Goal: Task Accomplishment & Management: Manage account settings

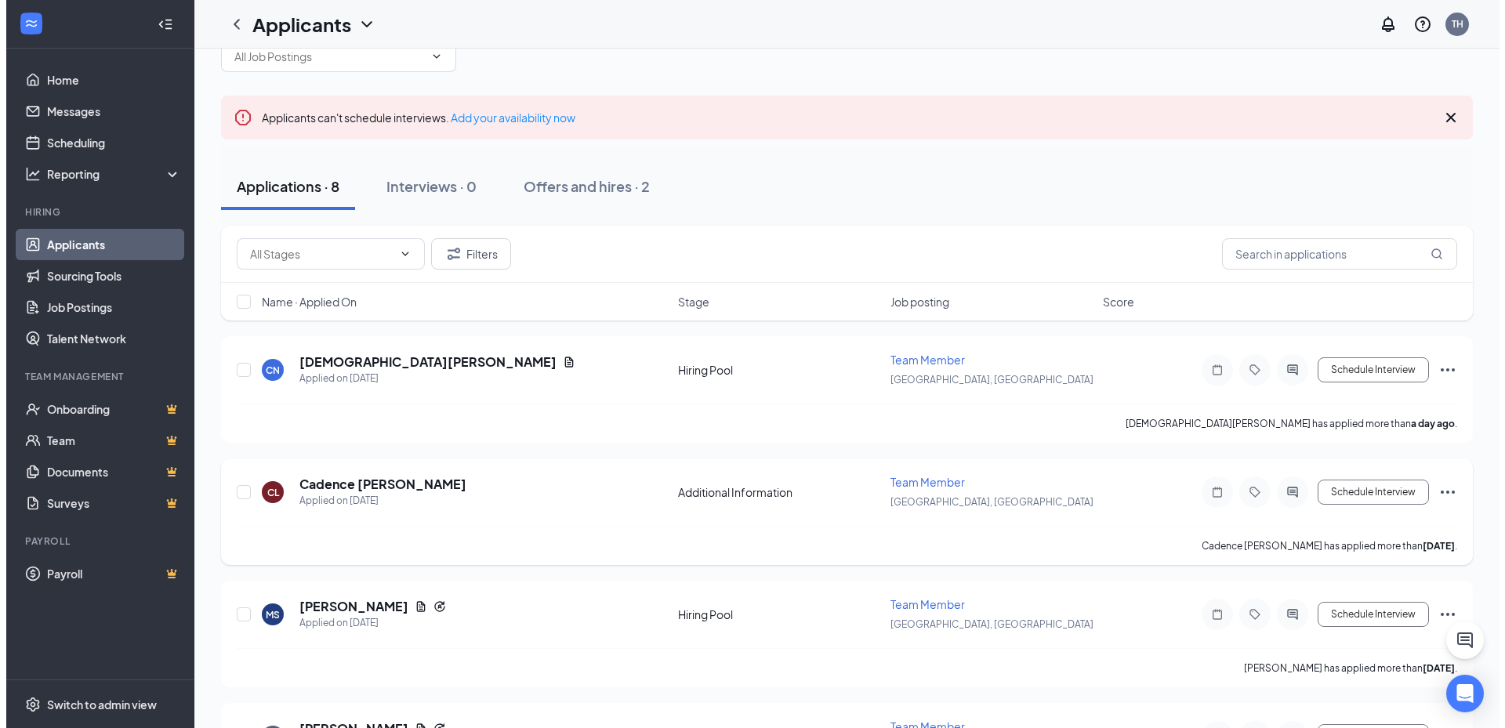
scroll to position [78, 0]
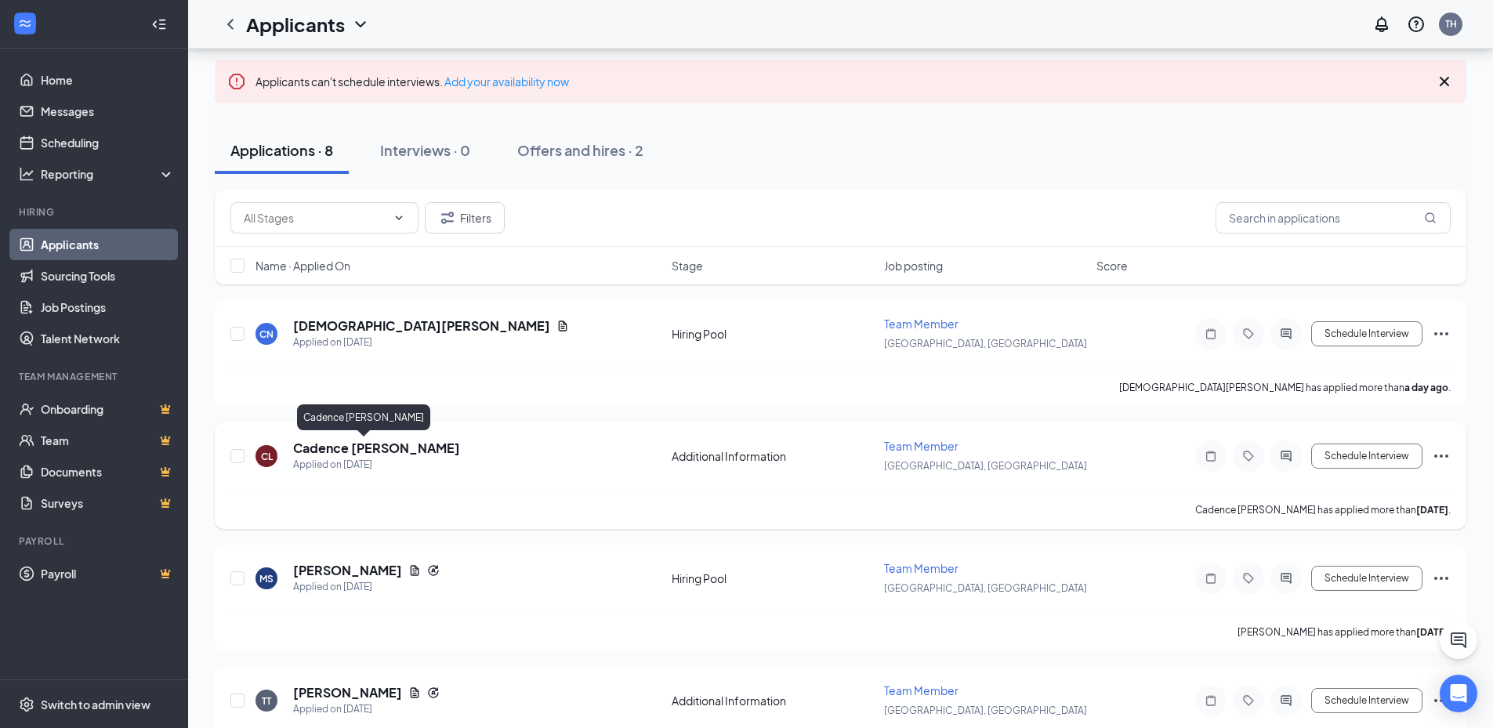
click at [353, 447] on h5 "Cadence [PERSON_NAME]" at bounding box center [376, 448] width 167 height 17
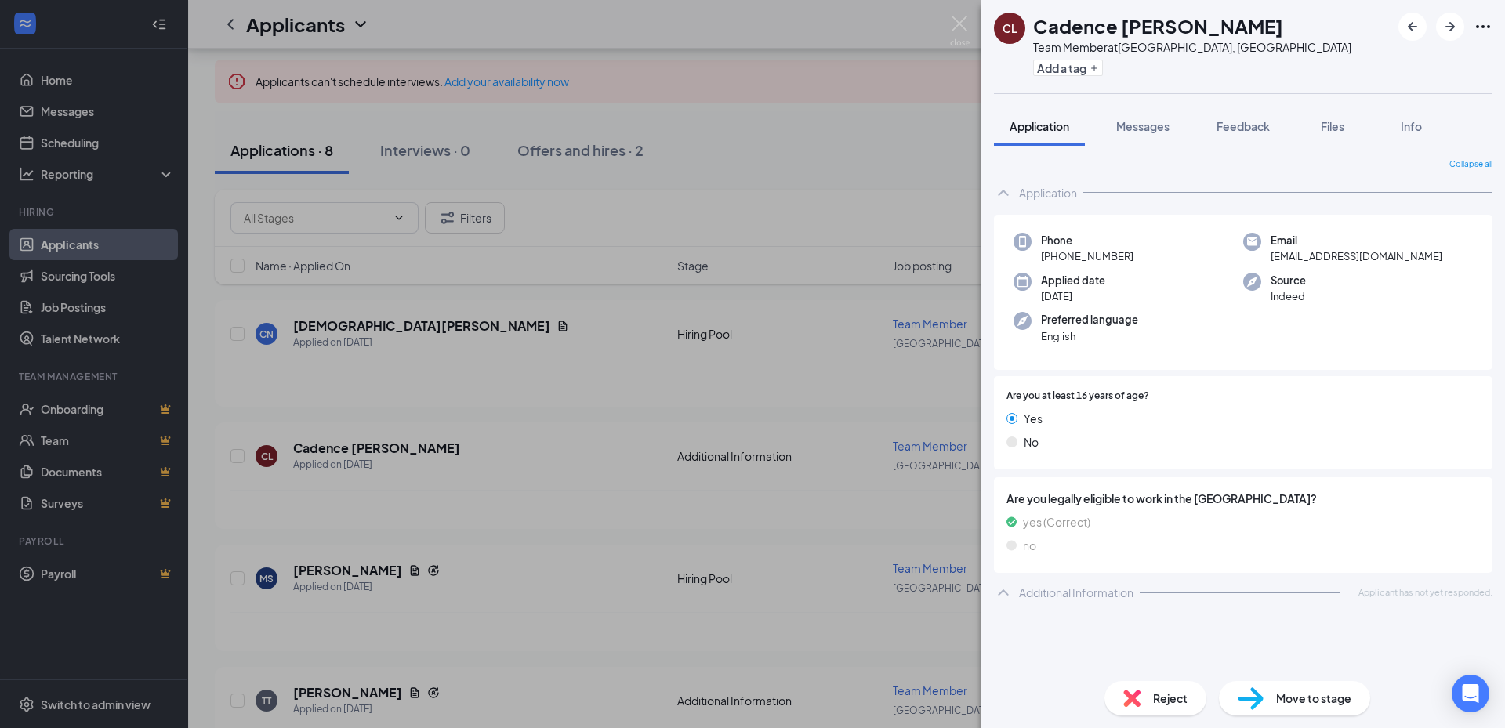
click at [1203, 467] on div "Are you at least 16 years of age? Yes No" at bounding box center [1243, 422] width 498 height 93
click at [608, 427] on div "CL Cadence [PERSON_NAME] Team Member at [GEOGRAPHIC_DATA], [GEOGRAPHIC_DATA] Ad…" at bounding box center [752, 364] width 1505 height 728
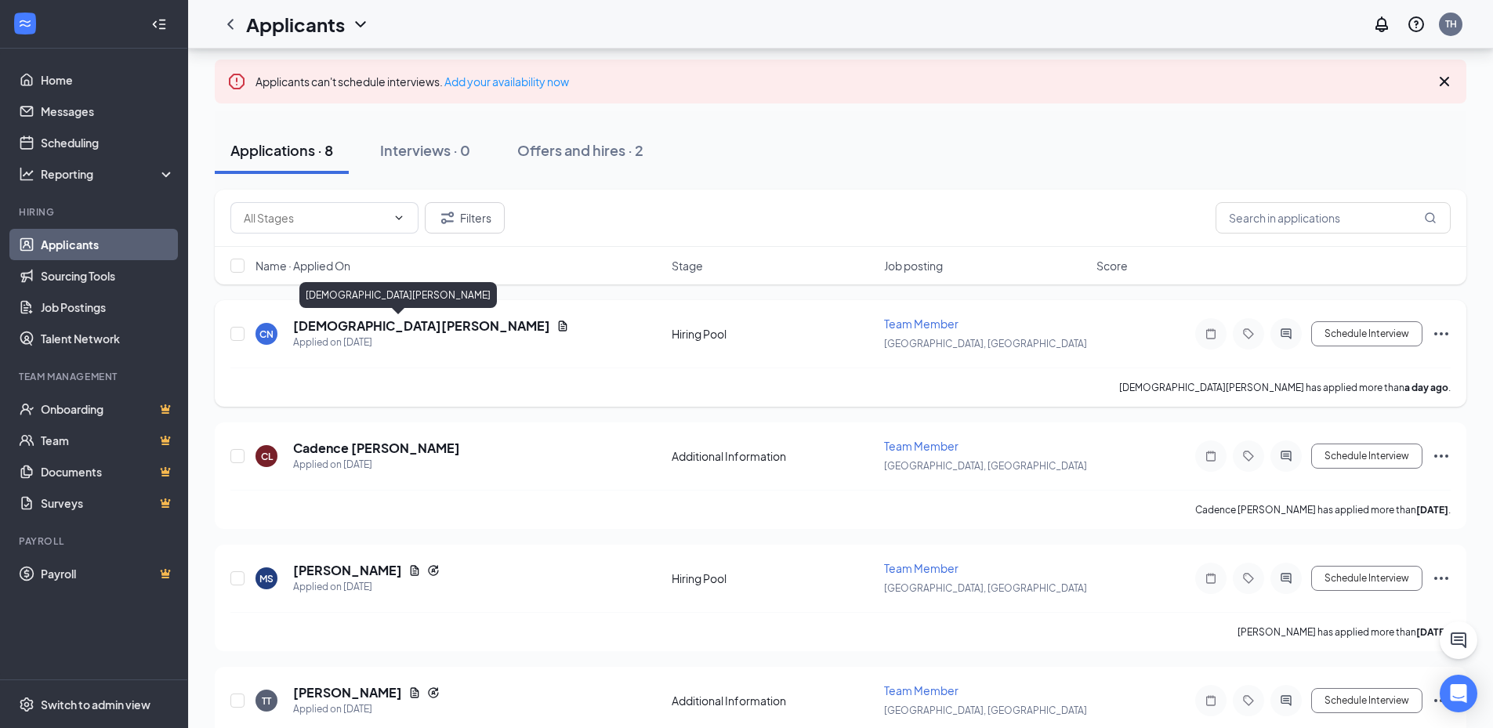
click at [370, 324] on h5 "[DEMOGRAPHIC_DATA][PERSON_NAME]" at bounding box center [421, 325] width 257 height 17
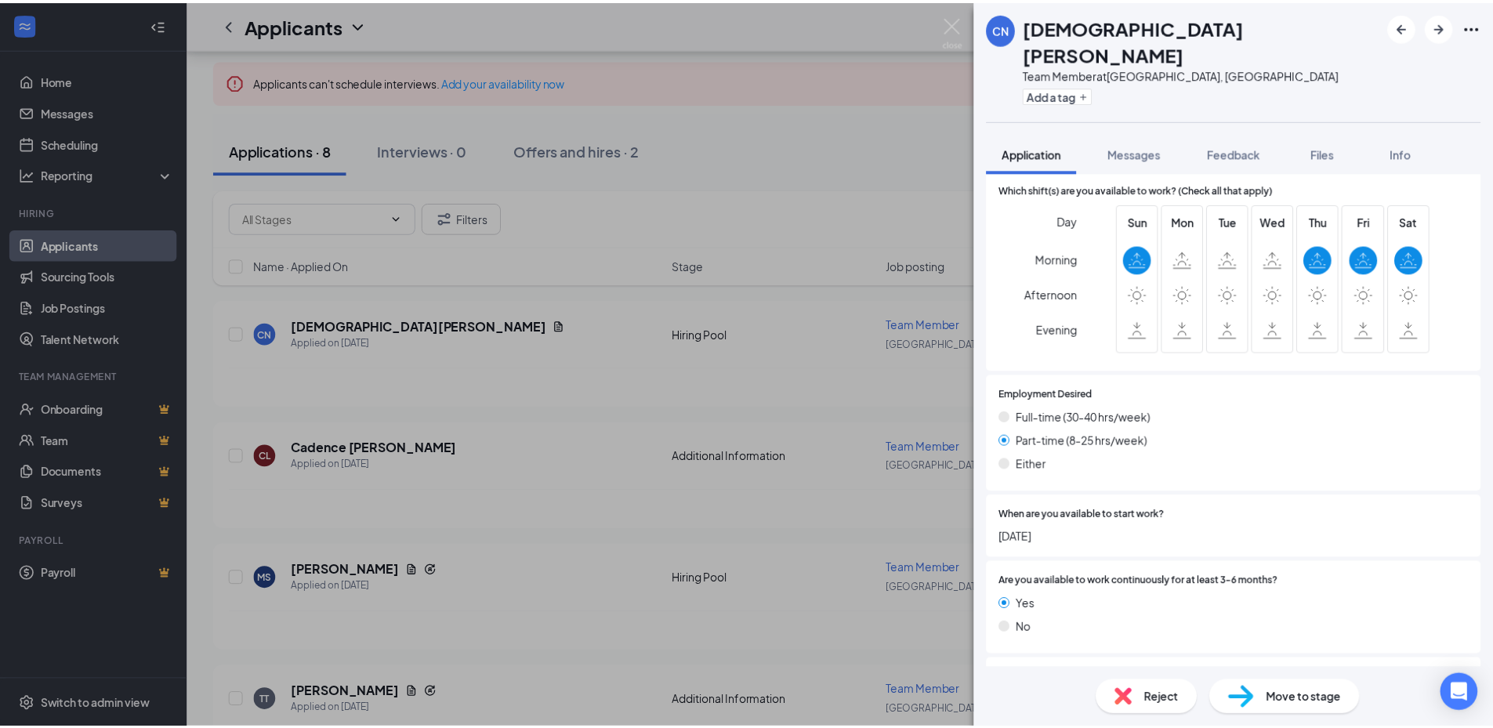
scroll to position [1097, 0]
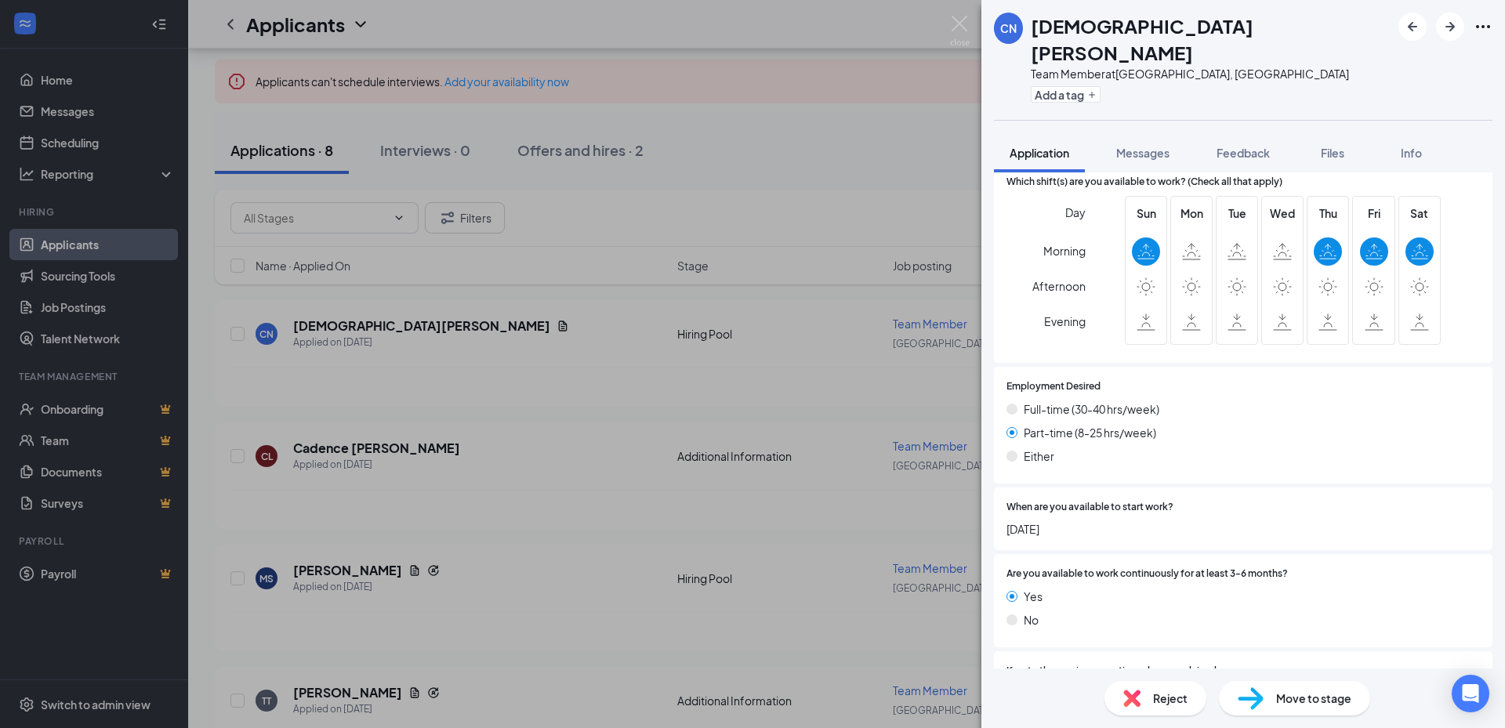
click at [665, 607] on div "CN [DEMOGRAPHIC_DATA][PERSON_NAME] Team Member at [GEOGRAPHIC_DATA], [GEOGRAPHI…" at bounding box center [752, 364] width 1505 height 728
